Goal: Communication & Community: Share content

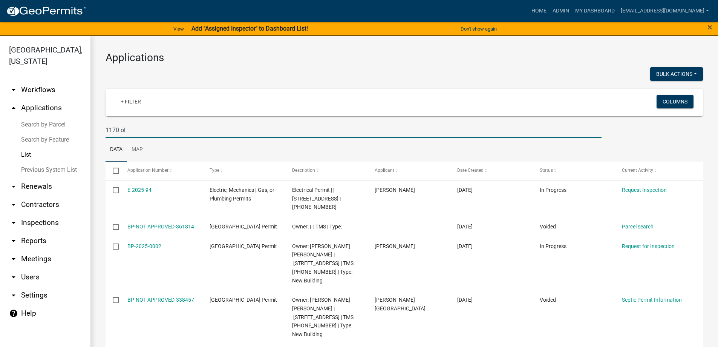
scroll to position [61, 0]
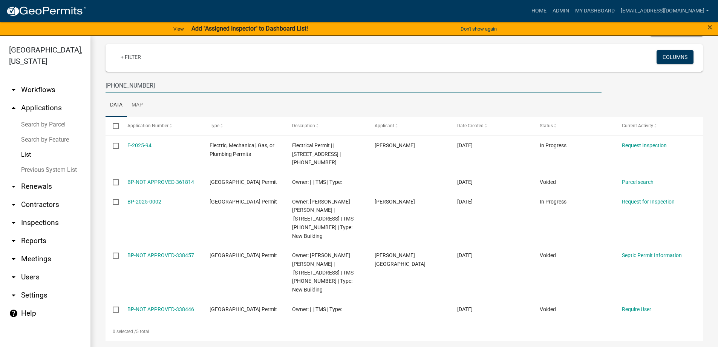
type input "[PHONE_NUMBER]"
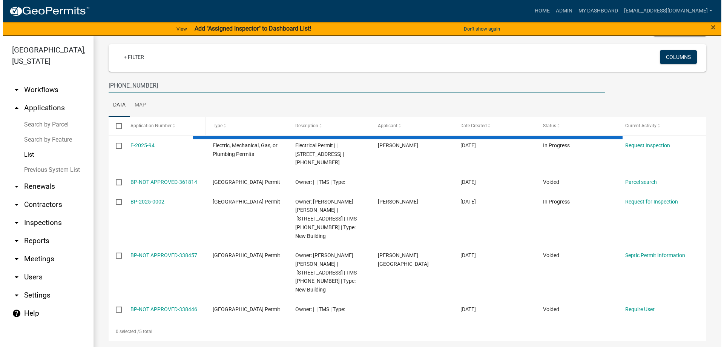
scroll to position [0, 0]
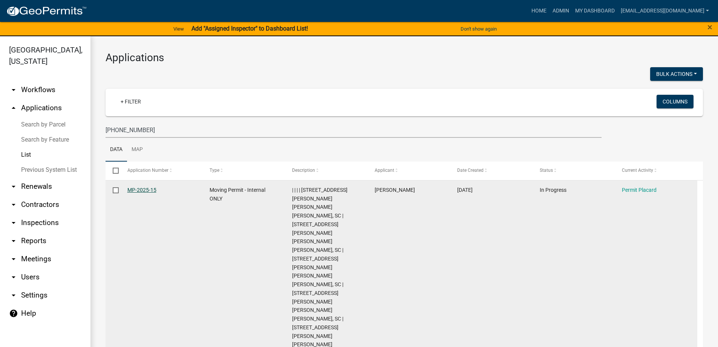
click at [142, 189] on link "MP-2025-15" at bounding box center [141, 190] width 29 height 6
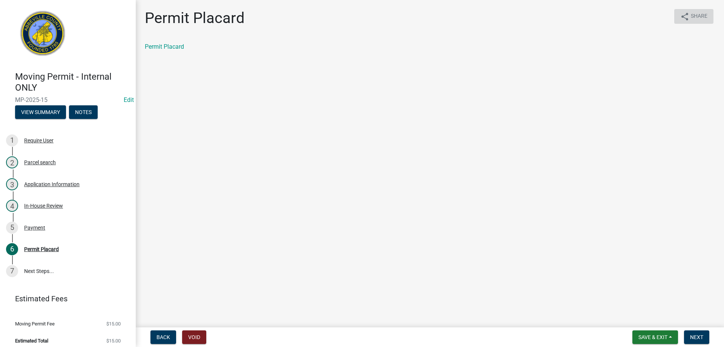
click at [686, 18] on icon "share" at bounding box center [684, 16] width 9 height 9
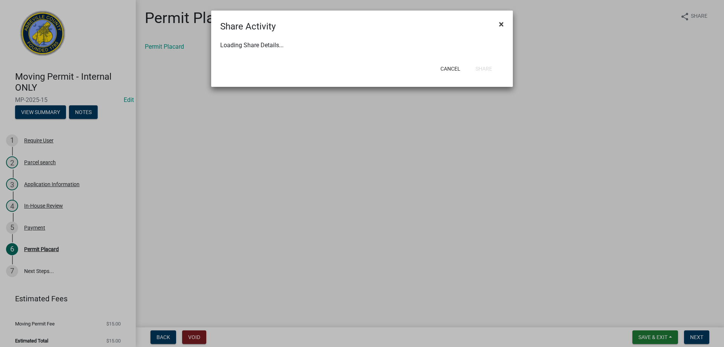
select select "1"
select select "0"
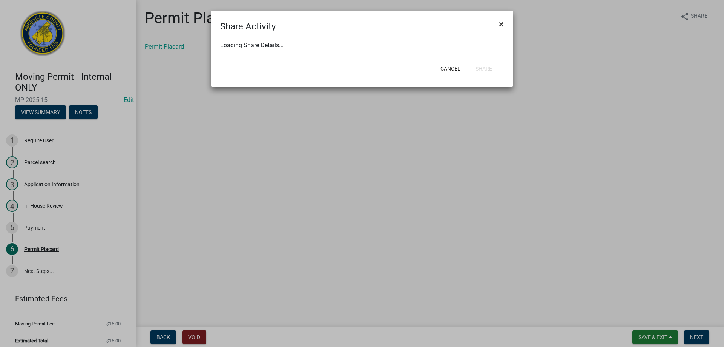
select select "0"
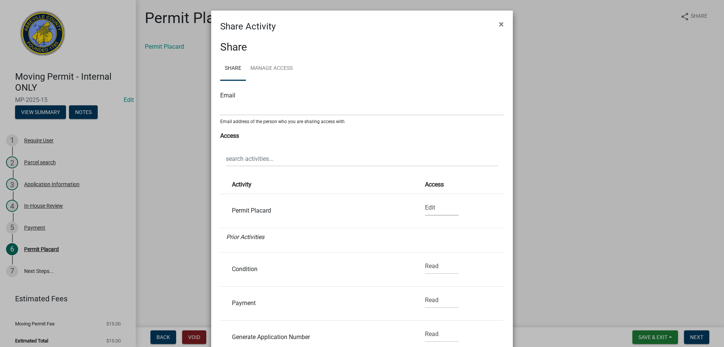
click at [435, 210] on select "None Read Edit" at bounding box center [442, 207] width 34 height 15
select select "0"
click at [425, 200] on select "None Read Edit" at bounding box center [442, 207] width 34 height 15
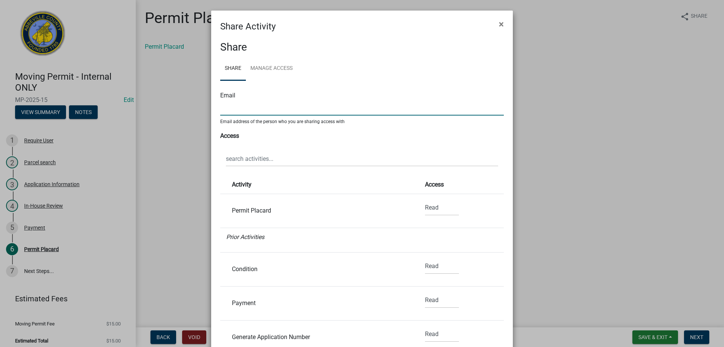
click at [239, 110] on input "text" at bounding box center [362, 107] width 284 height 15
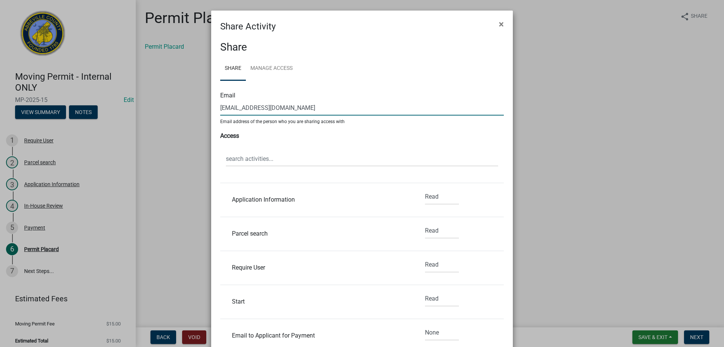
scroll to position [100, 0]
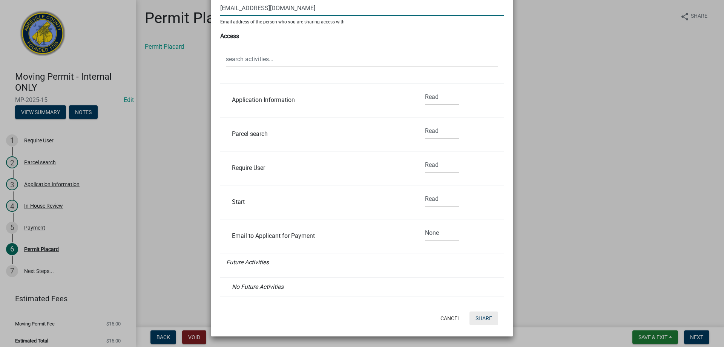
type input "[EMAIL_ADDRESS][DOMAIN_NAME]"
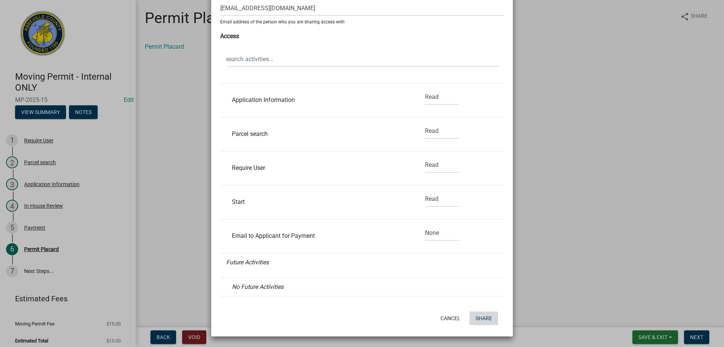
click at [486, 316] on button "Share" at bounding box center [484, 318] width 29 height 14
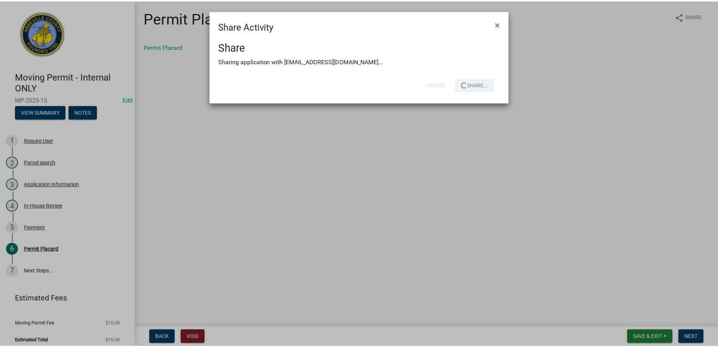
scroll to position [0, 0]
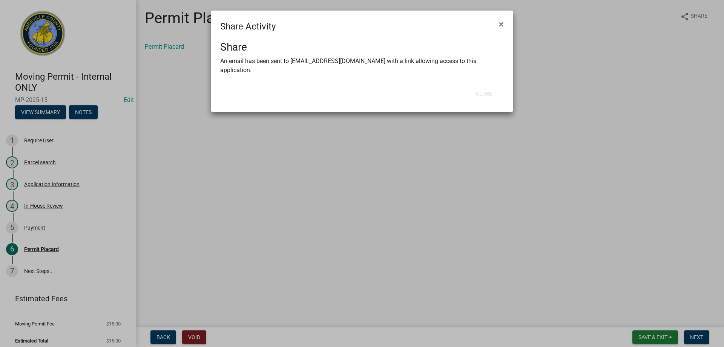
click at [655, 335] on ngb-modal-window "Share Activity × Share An email has been sent to [EMAIL_ADDRESS][DOMAIN_NAME] w…" at bounding box center [362, 173] width 724 height 347
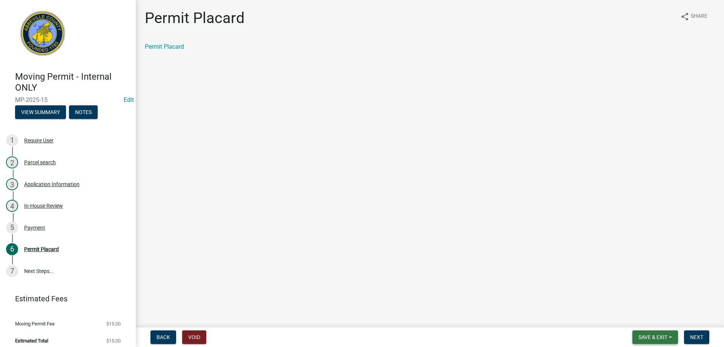
click at [646, 331] on button "Save & Exit" at bounding box center [655, 337] width 46 height 14
click at [642, 319] on button "Save & Exit" at bounding box center [648, 317] width 60 height 18
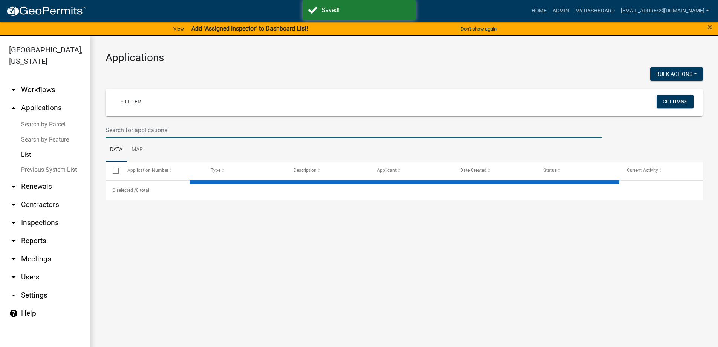
click at [159, 124] on input "text" at bounding box center [354, 129] width 496 height 15
select select "3: 100"
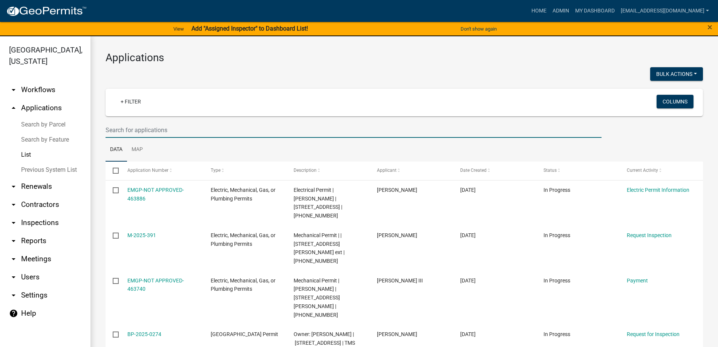
click at [141, 135] on input "text" at bounding box center [354, 129] width 496 height 15
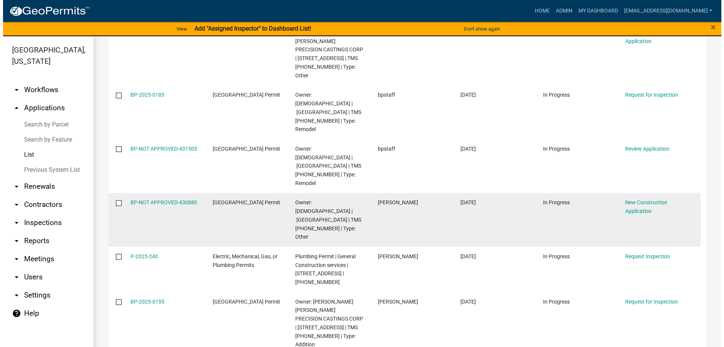
scroll to position [120, 0]
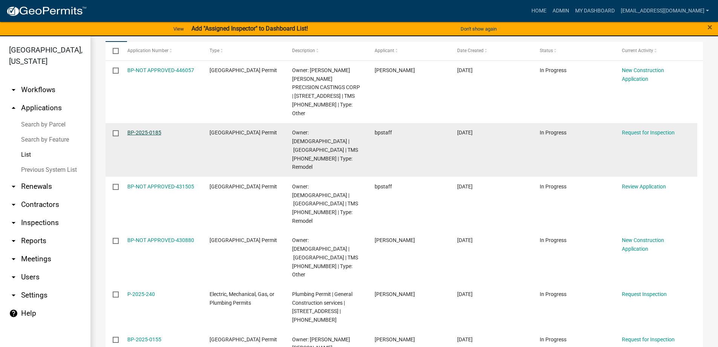
type input "[PERSON_NAME]"
click at [132, 129] on link "BP-2025-0185" at bounding box center [144, 132] width 34 height 6
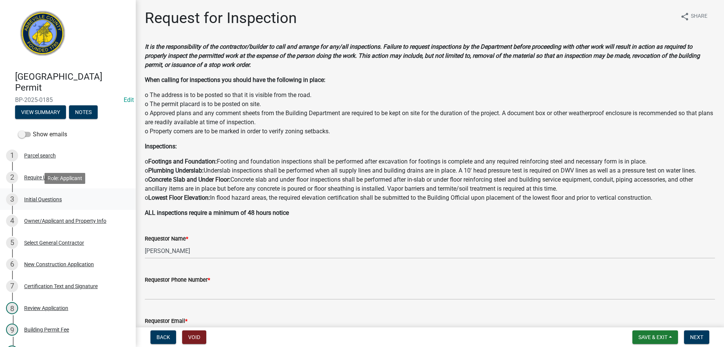
click at [45, 200] on div "Initial Questions" at bounding box center [43, 198] width 38 height 5
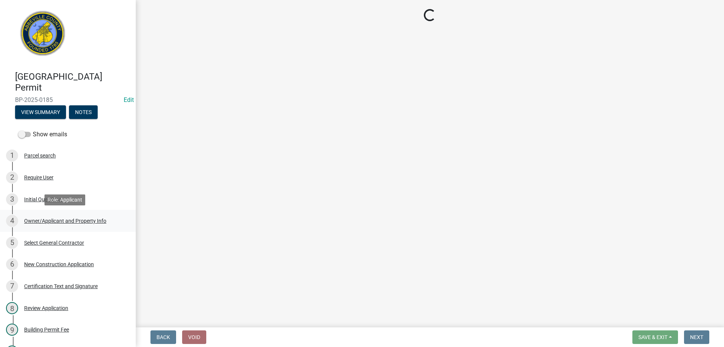
click at [50, 221] on div "Owner/Applicant and Property Info" at bounding box center [65, 220] width 82 height 5
click at [84, 110] on button "Notes" at bounding box center [83, 112] width 29 height 14
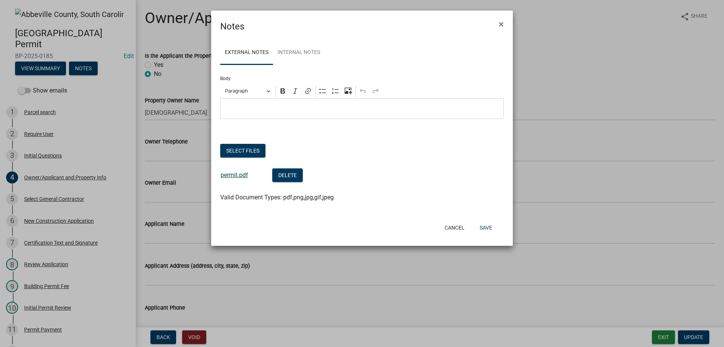
click at [238, 176] on link "permit.pdf" at bounding box center [235, 174] width 28 height 7
click at [503, 25] on span "×" at bounding box center [501, 24] width 5 height 11
